Goal: Task Accomplishment & Management: Manage account settings

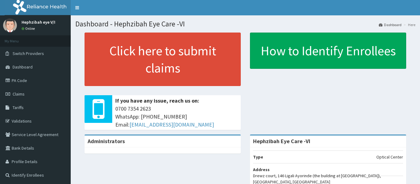
click at [6, 32] on div at bounding box center [10, 25] width 14 height 14
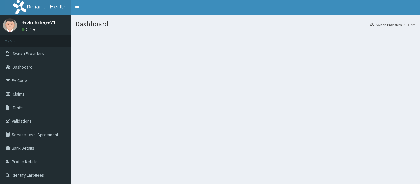
click at [37, 22] on p "Hephzibah eye V/I" at bounding box center [39, 22] width 34 height 4
click at [11, 28] on img at bounding box center [10, 25] width 14 height 14
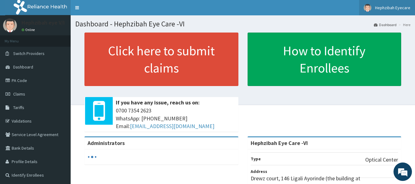
click at [389, 8] on span "Hephzibah Eyecare" at bounding box center [392, 8] width 35 height 6
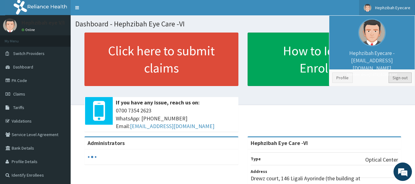
click at [398, 77] on link "Sign out" at bounding box center [400, 78] width 23 height 10
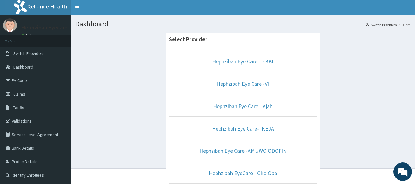
scroll to position [161, 0]
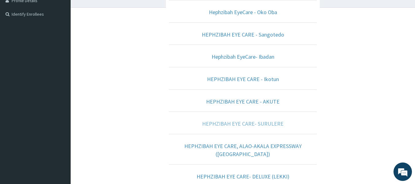
click at [248, 125] on link "HEPHZIBAH EYE CARE- SURULERE" at bounding box center [242, 123] width 81 height 7
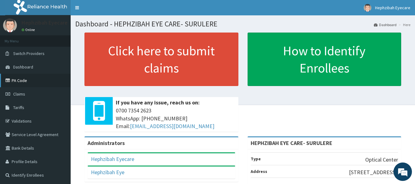
click at [19, 80] on link "PA Code" at bounding box center [35, 81] width 71 height 14
